Goal: Use online tool/utility: Utilize a website feature to perform a specific function

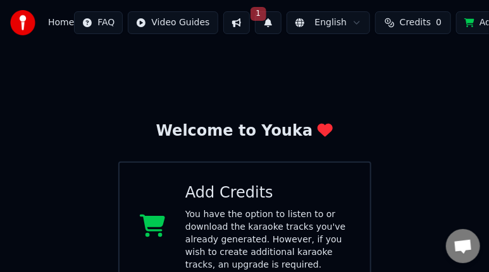
click at [157, 224] on icon at bounding box center [152, 226] width 25 height 23
click at [228, 24] on button at bounding box center [236, 22] width 27 height 23
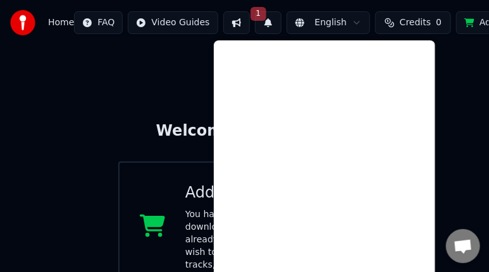
click at [260, 21] on button "1" at bounding box center [268, 22] width 27 height 23
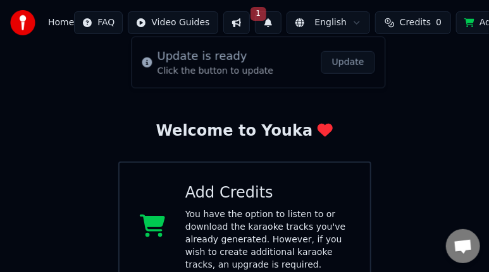
click at [346, 62] on button "Update" at bounding box center [348, 62] width 54 height 23
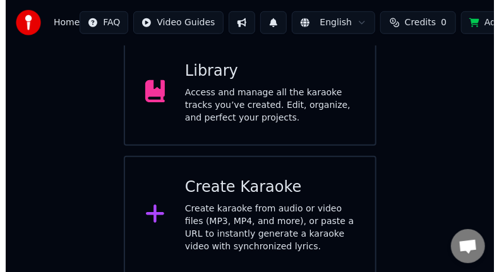
scroll to position [265, 0]
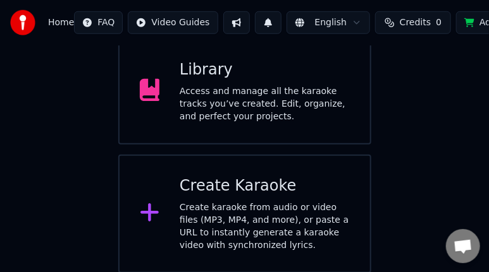
click at [219, 216] on div "Create karaoke from audio or video files (MP3, MP4, and more), or paste a URL t…" at bounding box center [264, 227] width 170 height 51
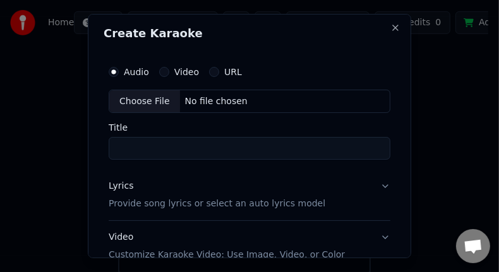
scroll to position [0, 0]
